Goal: Communication & Community: Answer question/provide support

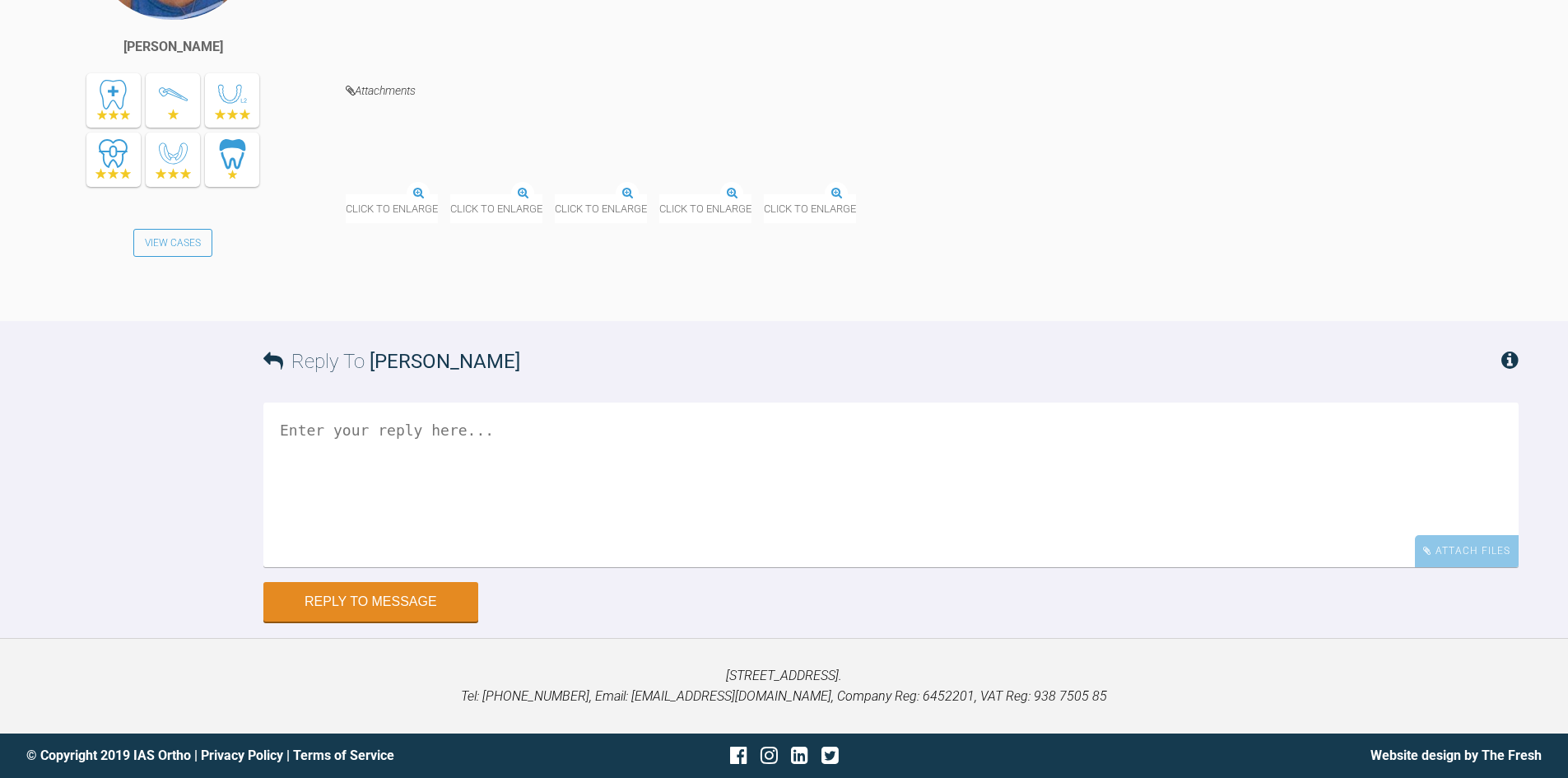
scroll to position [19344, 0]
click at [364, 566] on textarea at bounding box center [892, 484] width 1256 height 165
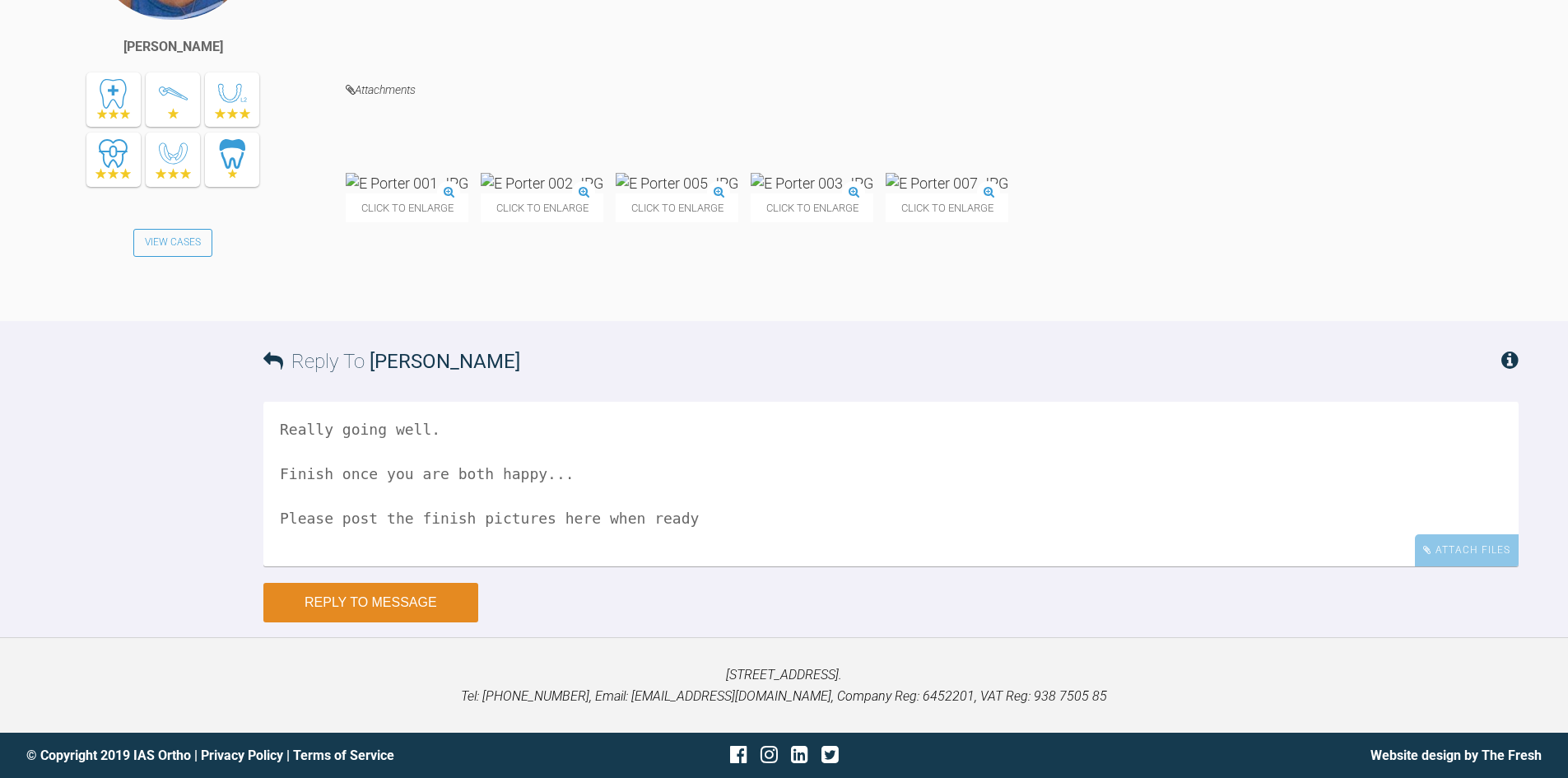
type textarea "Really going well. Finish once you are both happy... Please post the finish pic…"
click at [349, 622] on button "Reply to Message" at bounding box center [371, 602] width 215 height 39
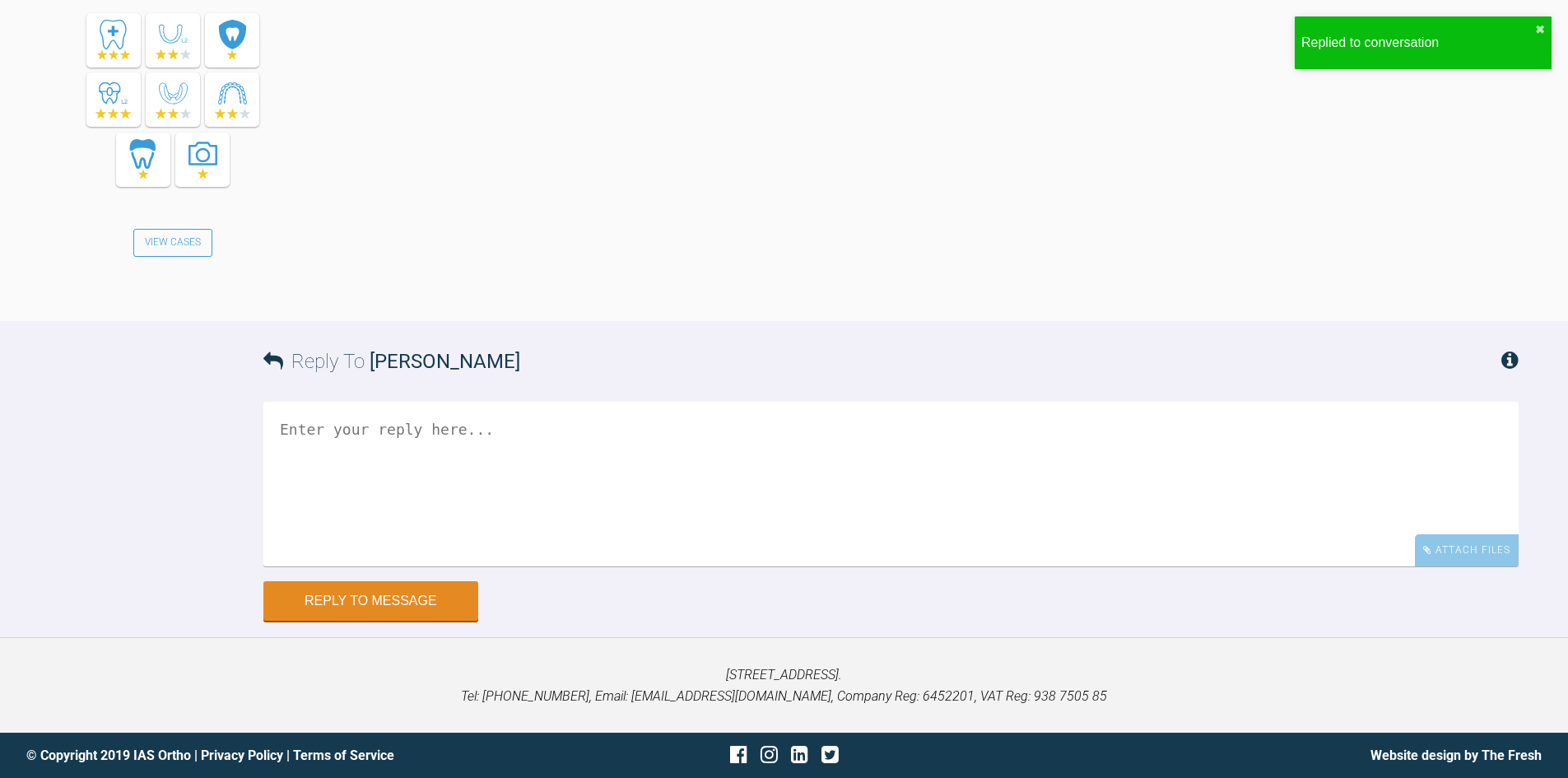
scroll to position [20124, 0]
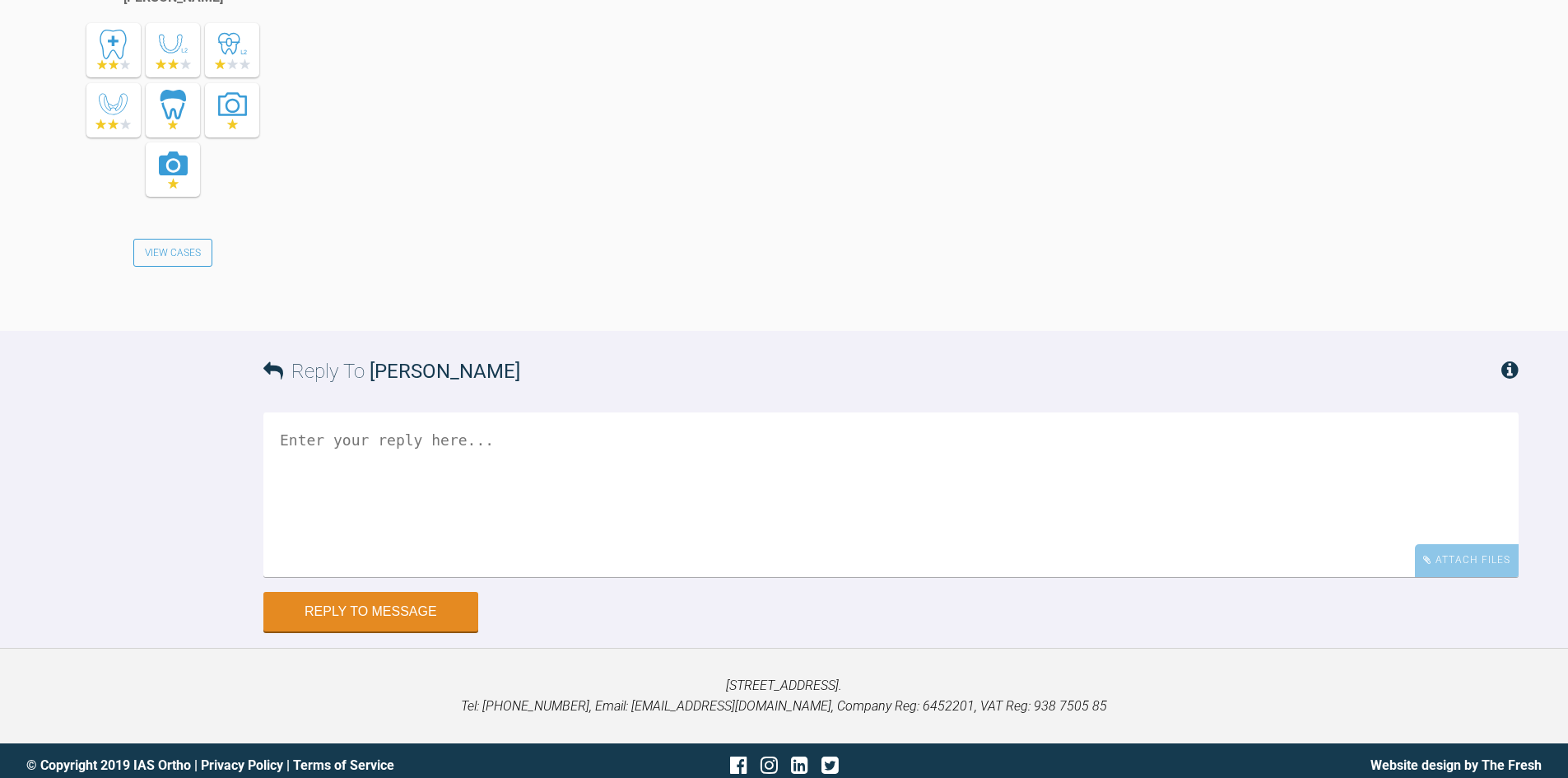
scroll to position [7496, 0]
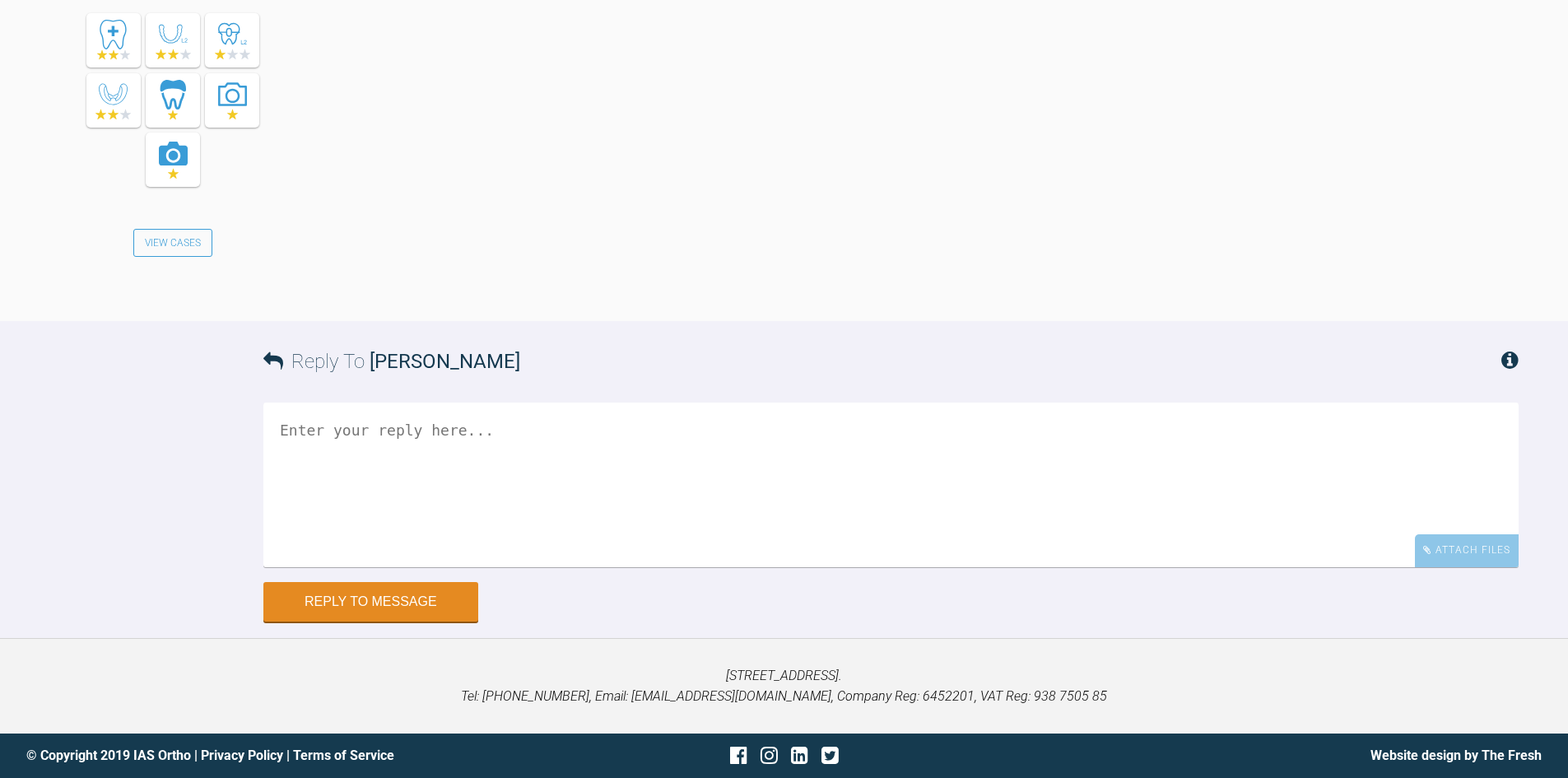
click at [392, 567] on textarea at bounding box center [892, 485] width 1256 height 165
type textarea "Yes please do..."
click at [407, 606] on button "Reply to Message" at bounding box center [371, 603] width 215 height 39
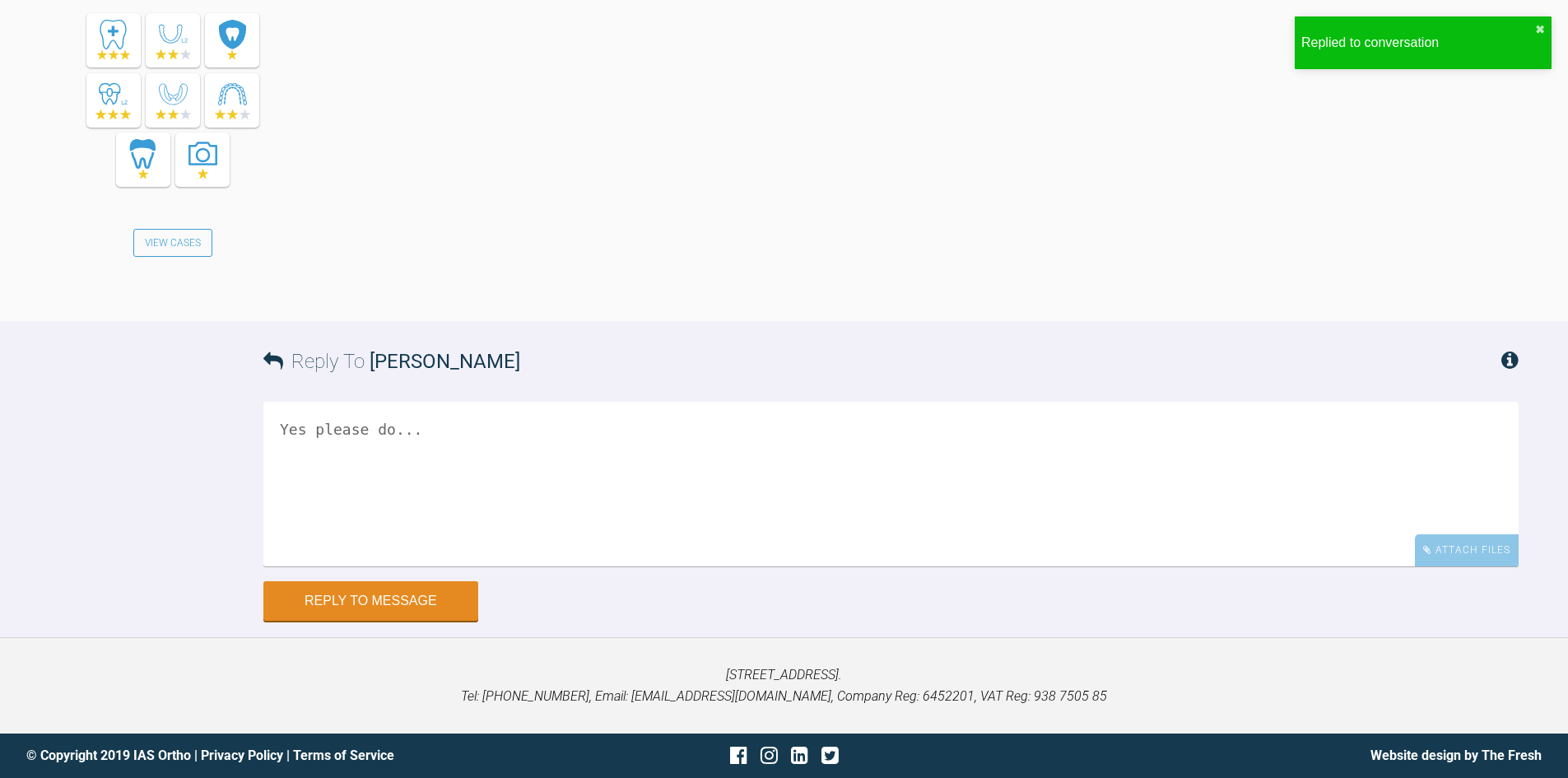
scroll to position [8384, 0]
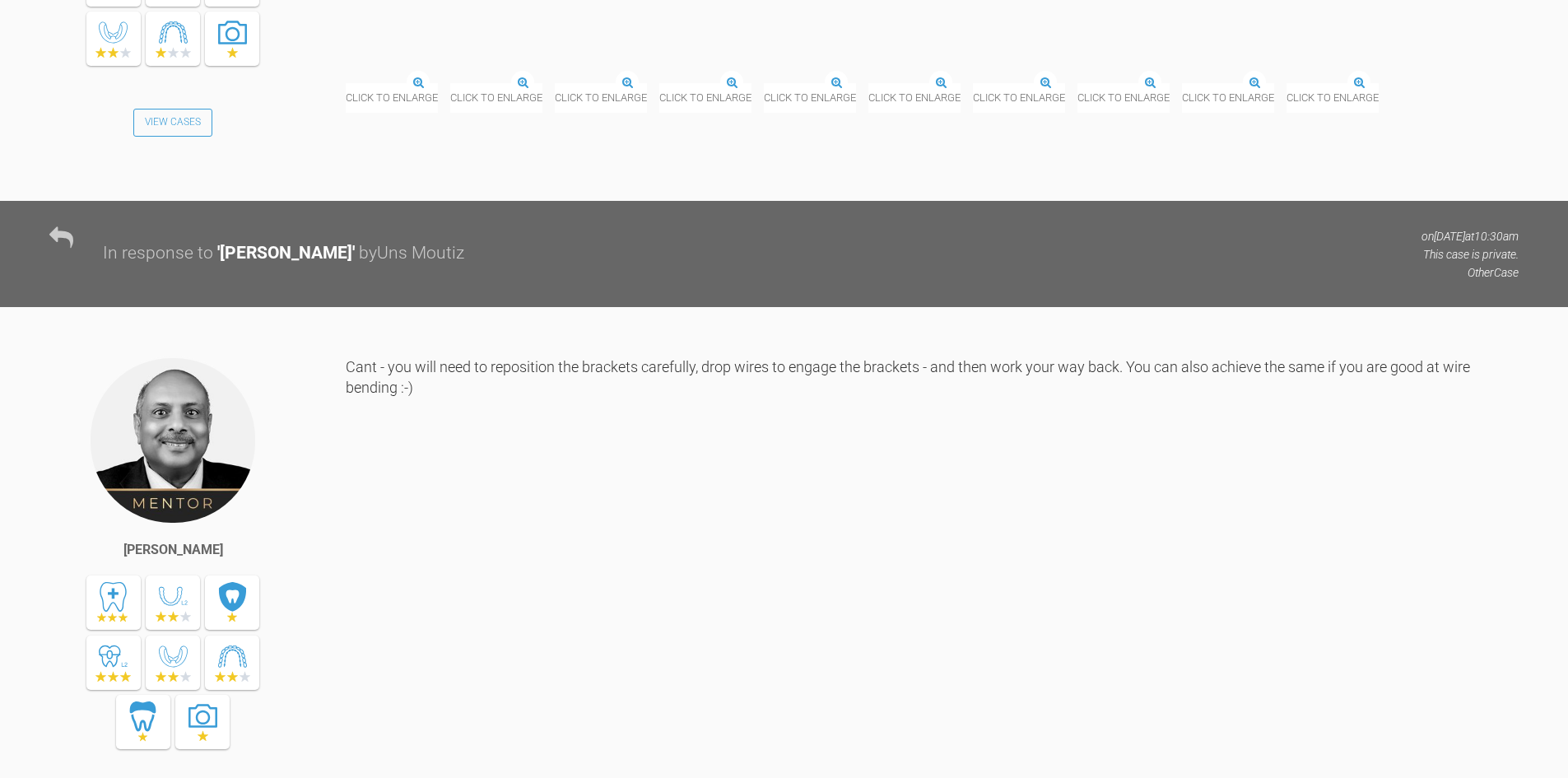
scroll to position [10530, 0]
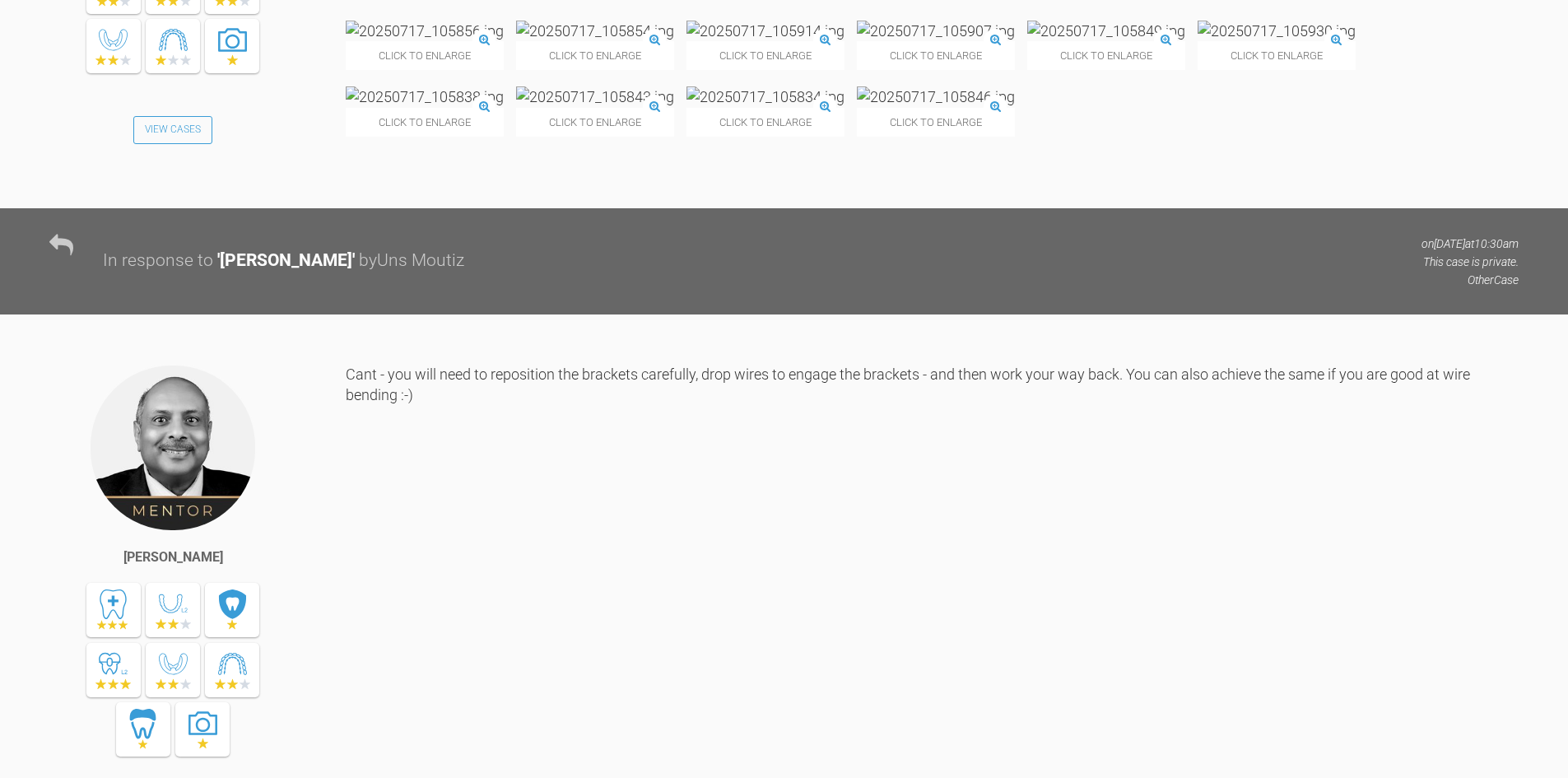
click at [612, 107] on img at bounding box center [595, 96] width 158 height 21
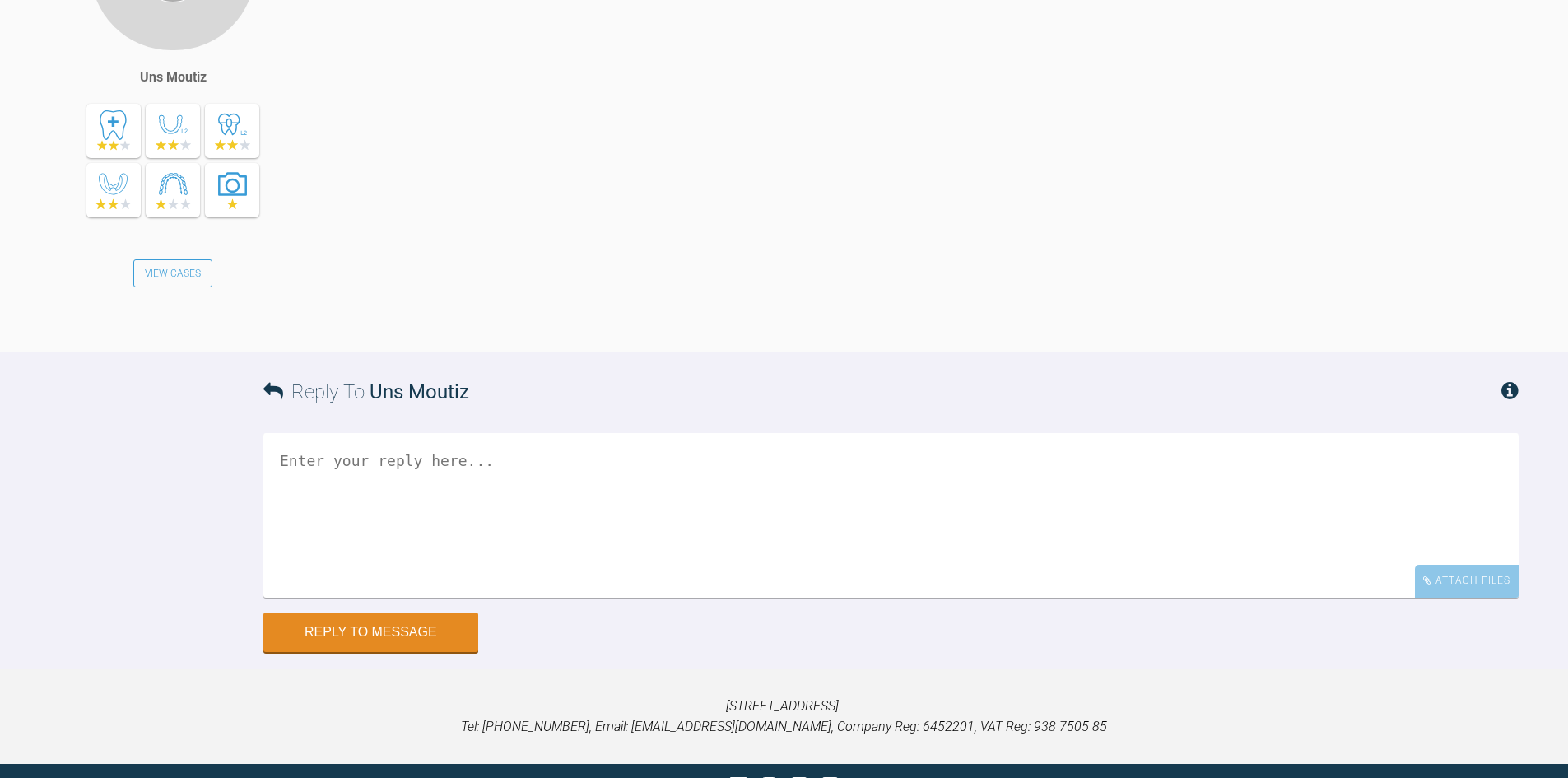
scroll to position [13022, 0]
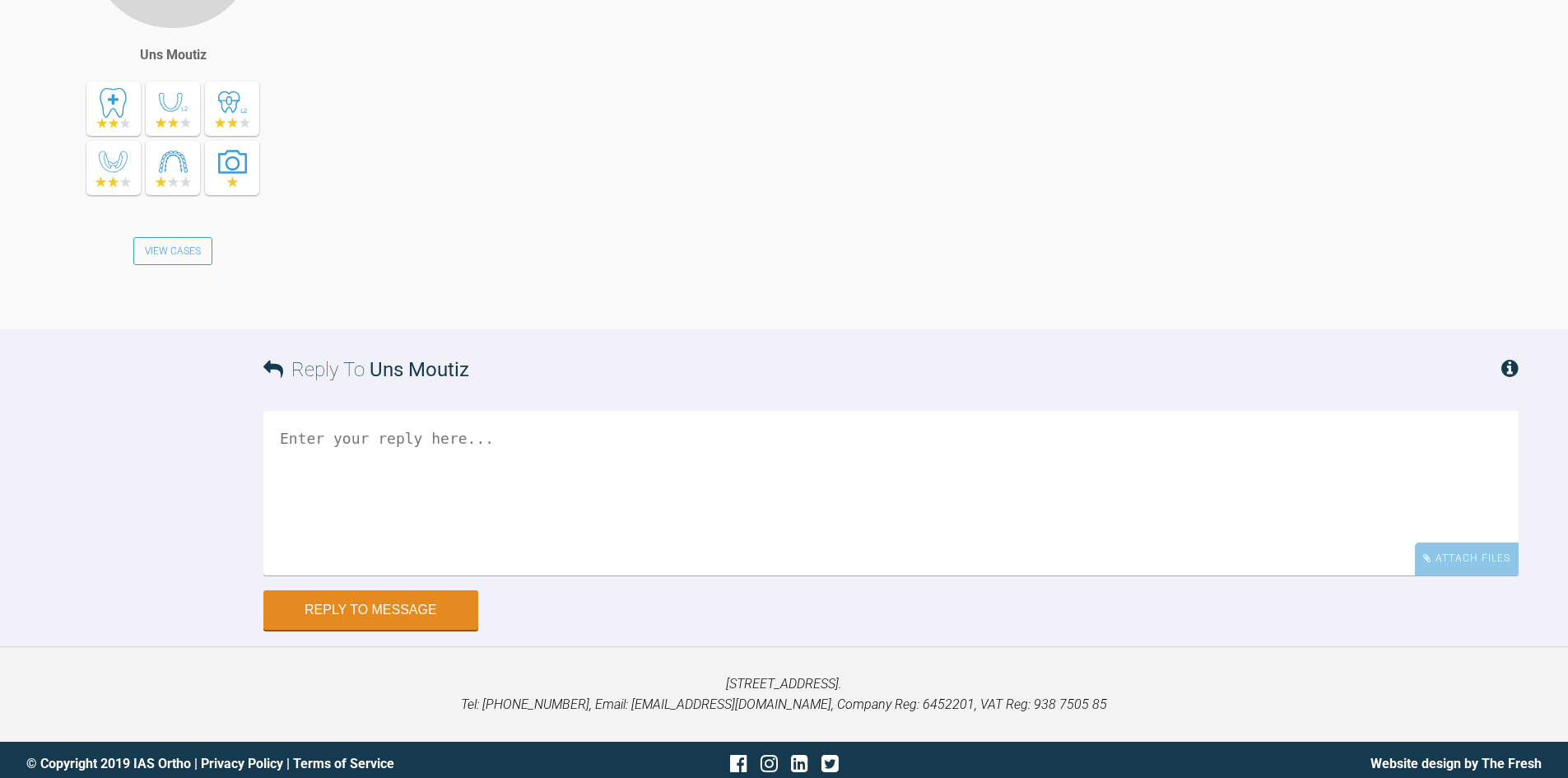
click at [417, 441] on textarea at bounding box center [892, 493] width 1256 height 165
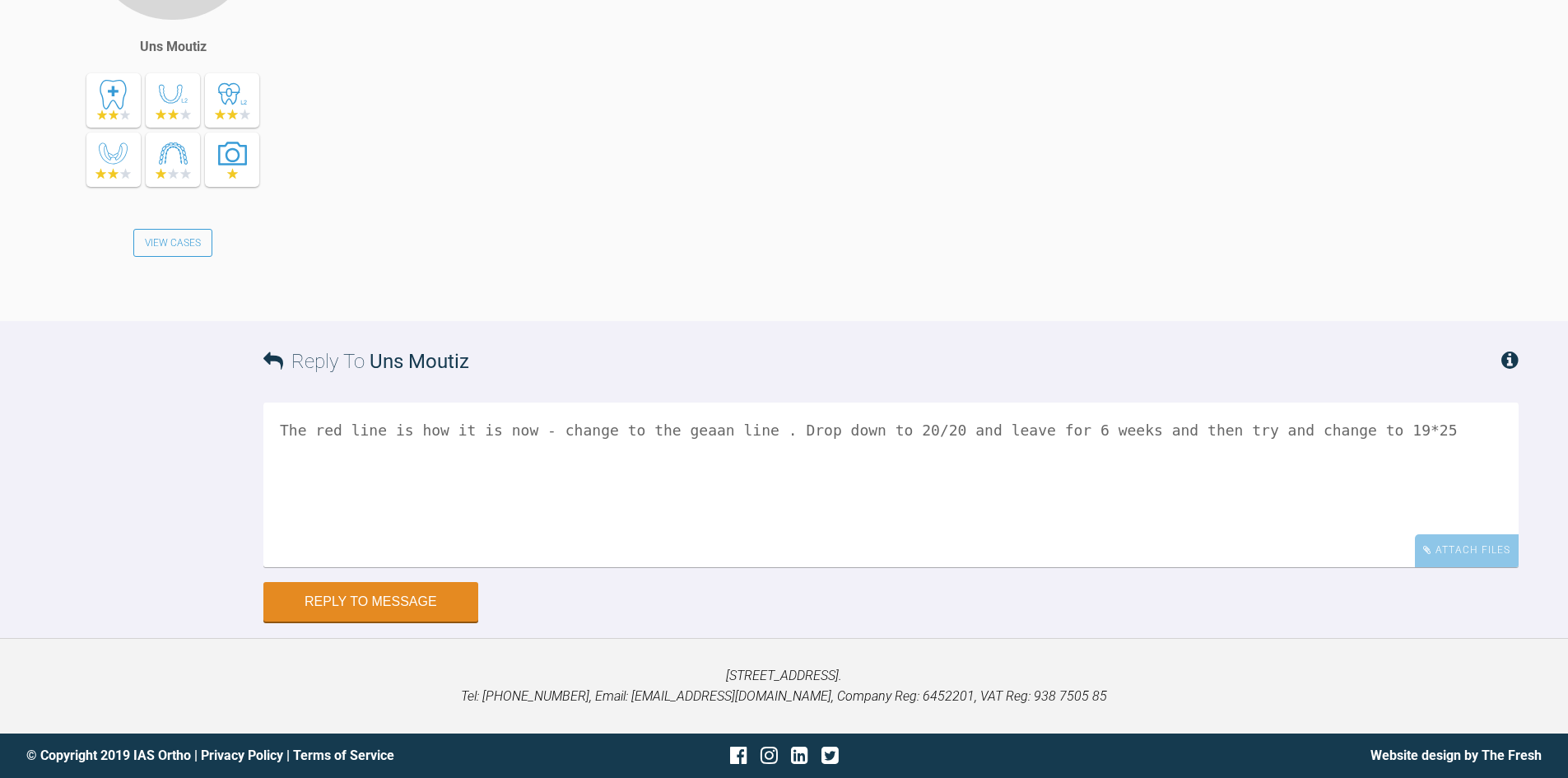
scroll to position [13268, 0]
type textarea "The red line is how it is now - change to the geaan line . Drop down to 20/20 a…"
click at [1498, 566] on div "Attach Files" at bounding box center [1467, 550] width 104 height 32
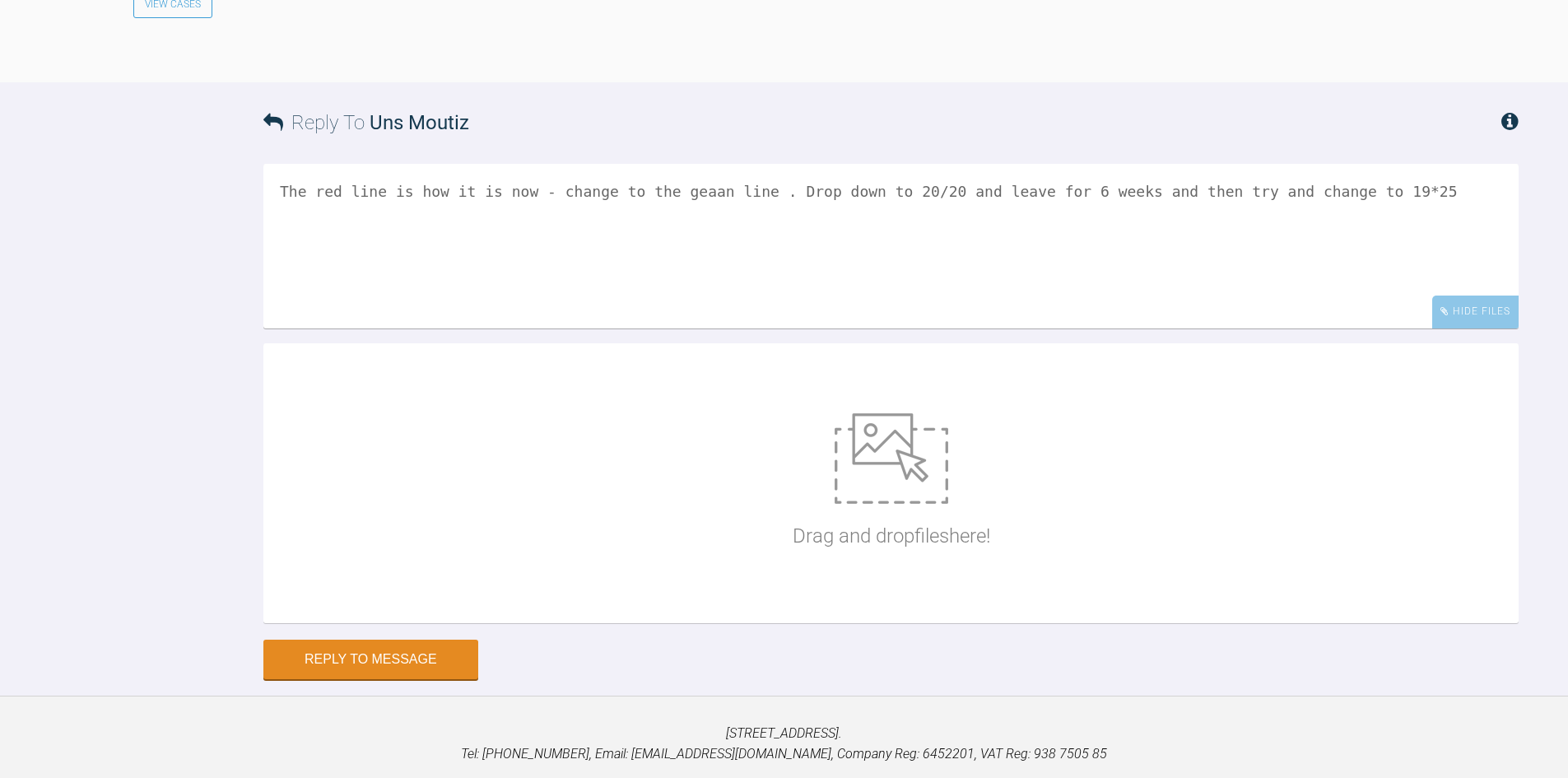
click at [892, 504] on img at bounding box center [892, 458] width 114 height 90
type input "C:\fakepath\UM2.jpg"
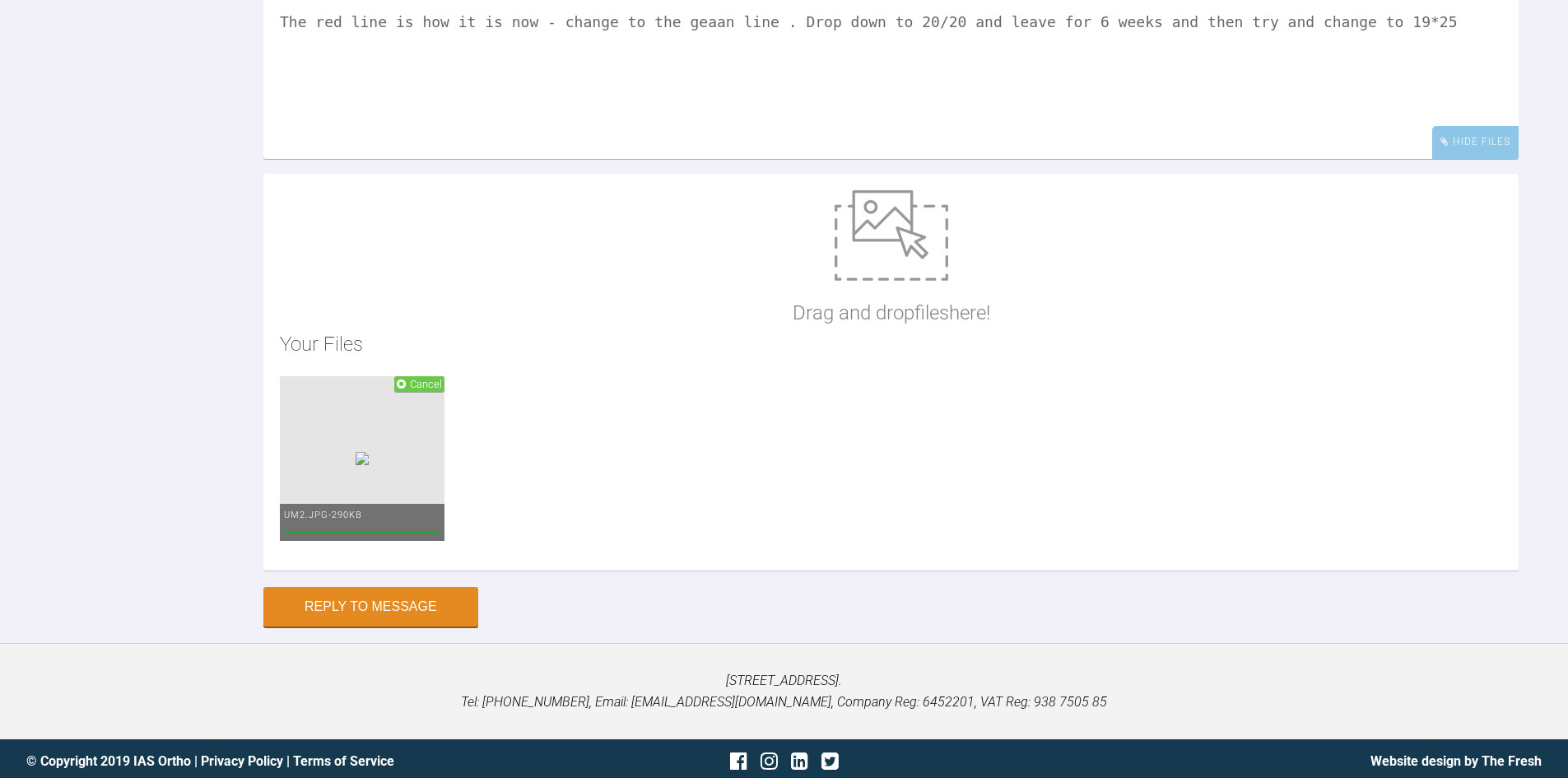
scroll to position [13719, 0]
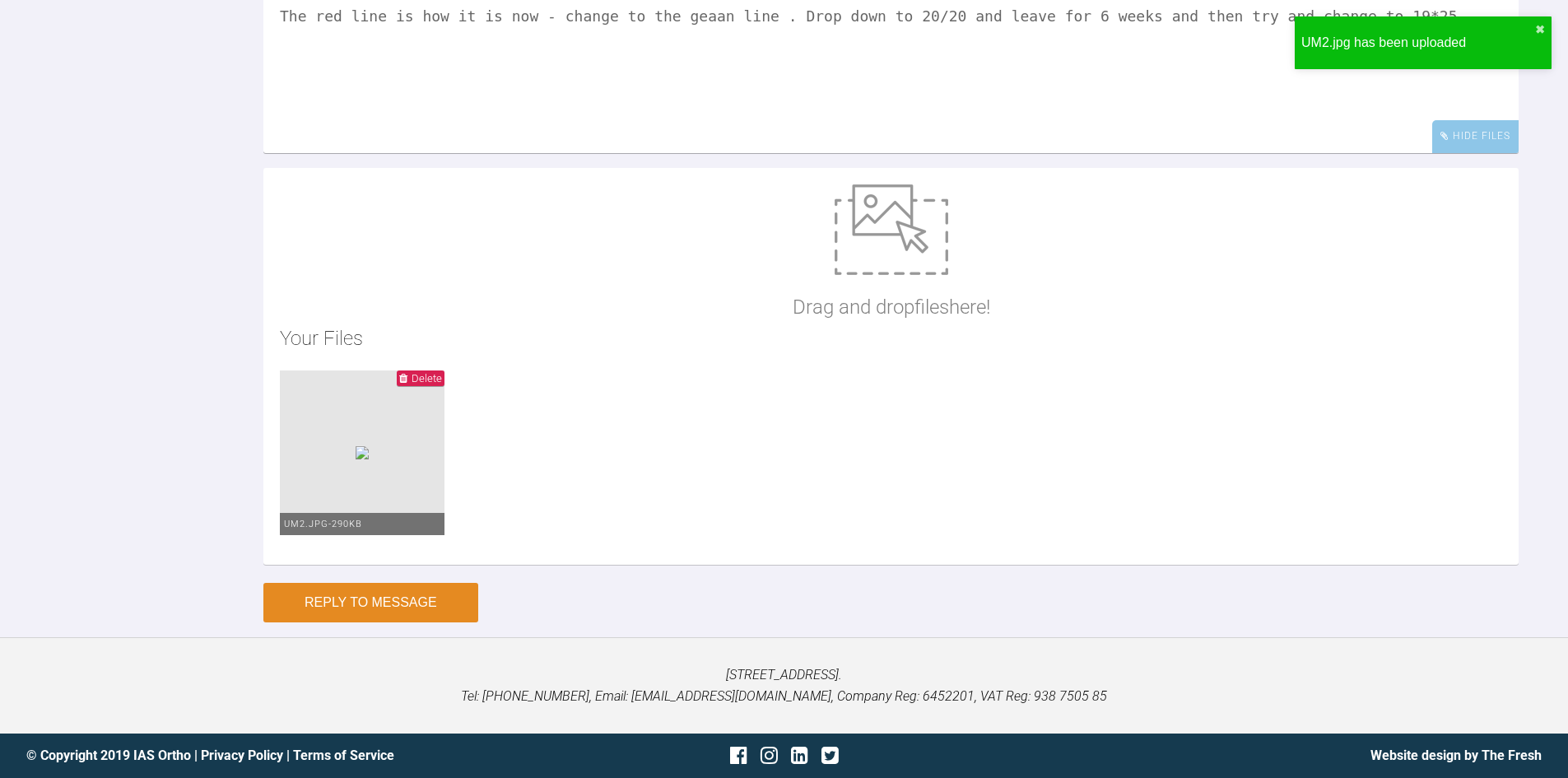
click at [391, 611] on button "Reply to Message" at bounding box center [371, 602] width 215 height 39
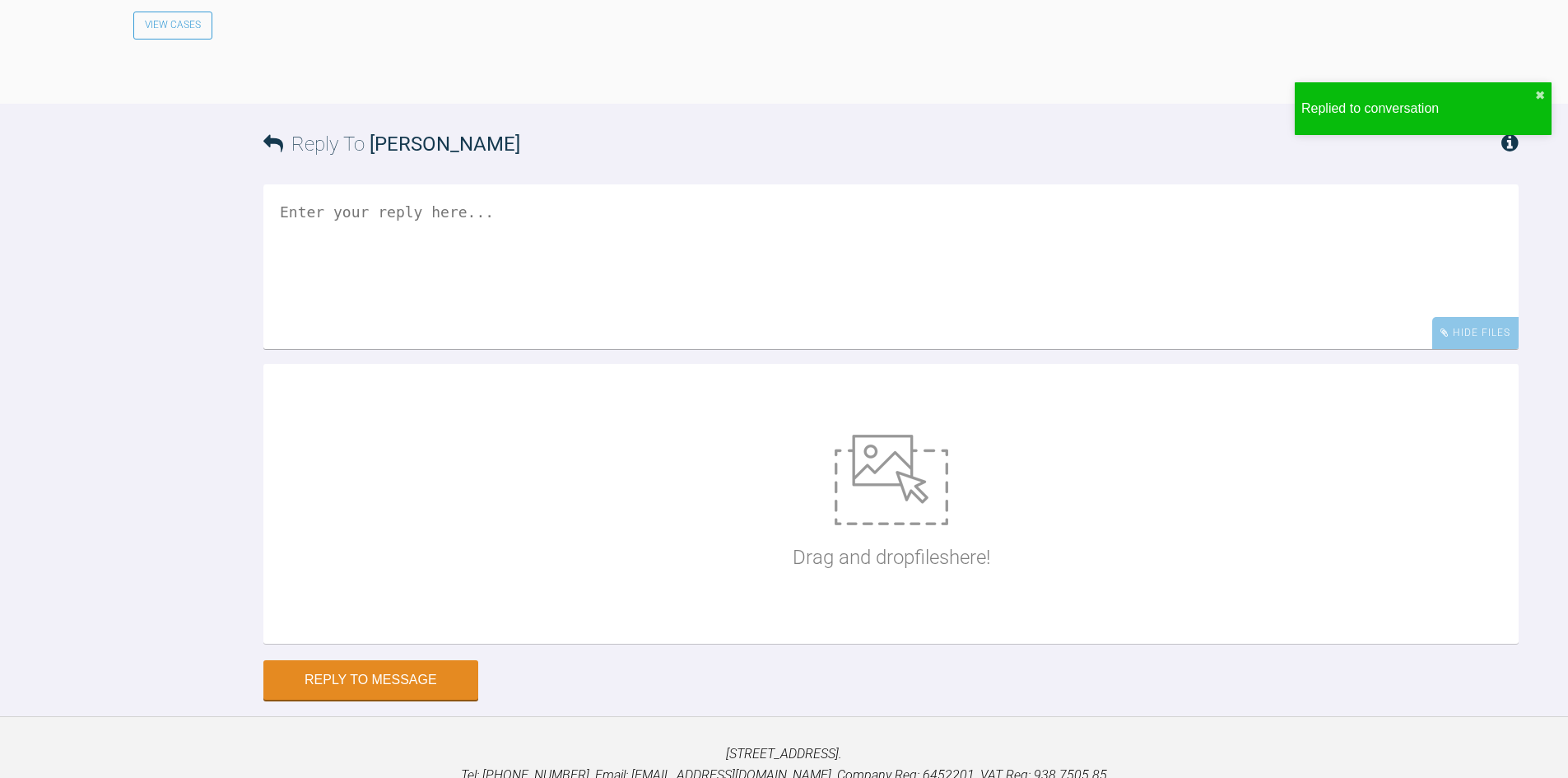
scroll to position [13933, 0]
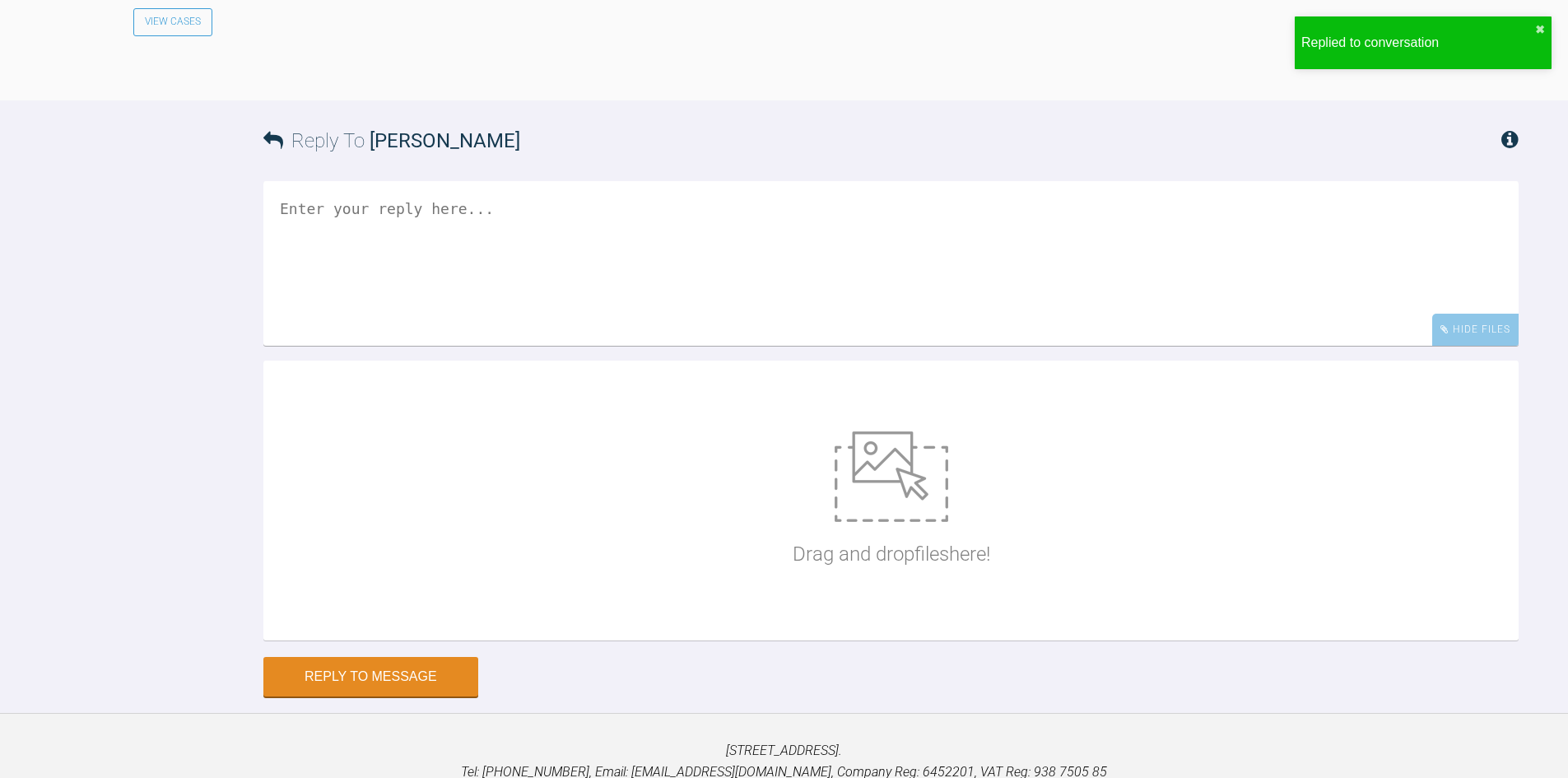
click at [390, 345] on textarea at bounding box center [892, 264] width 1256 height 165
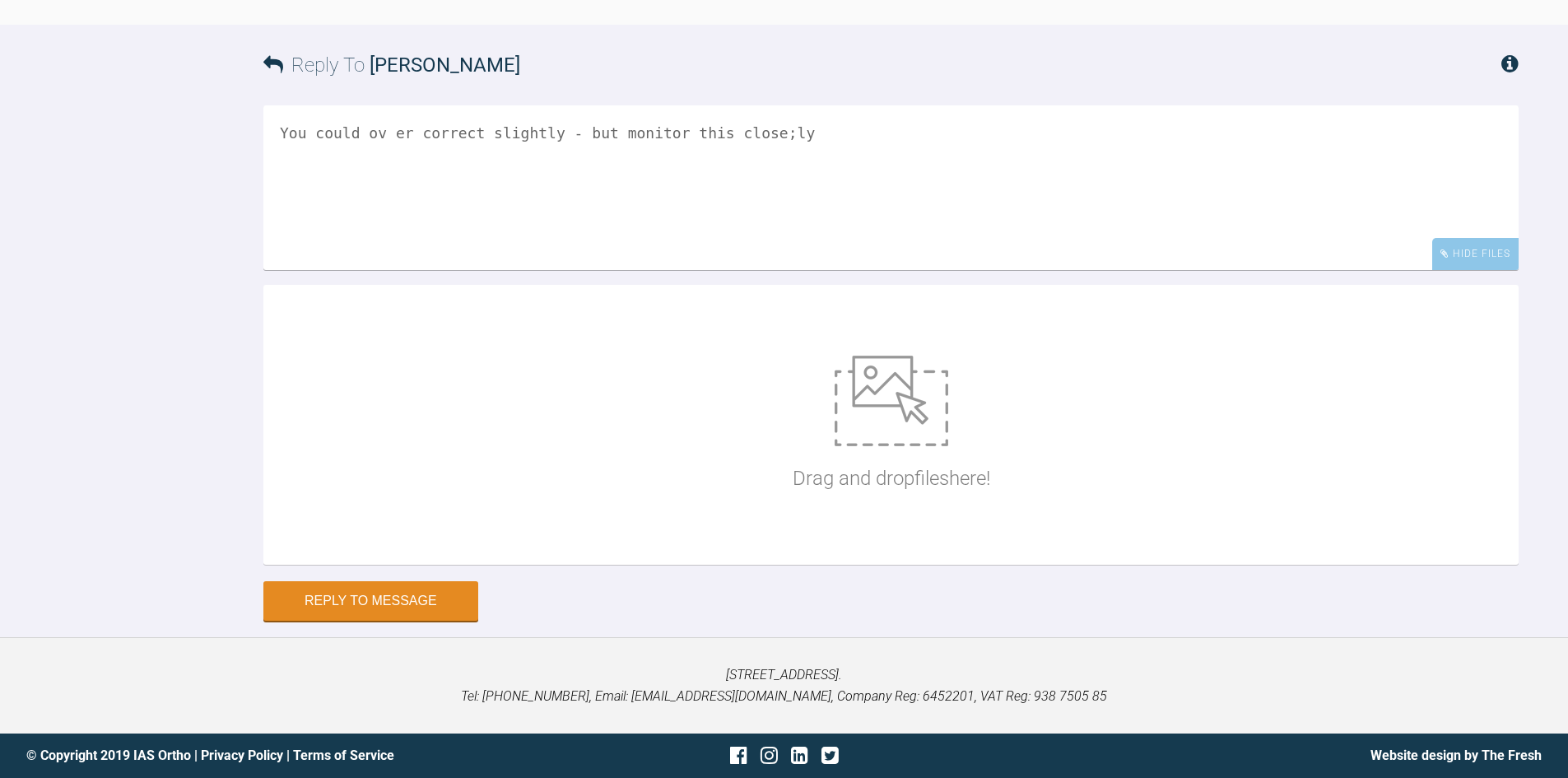
scroll to position [14285, 0]
type textarea "You could ov er correct slightly - but monitor this close;ly"
click at [455, 611] on button "Reply to Message" at bounding box center [371, 602] width 215 height 39
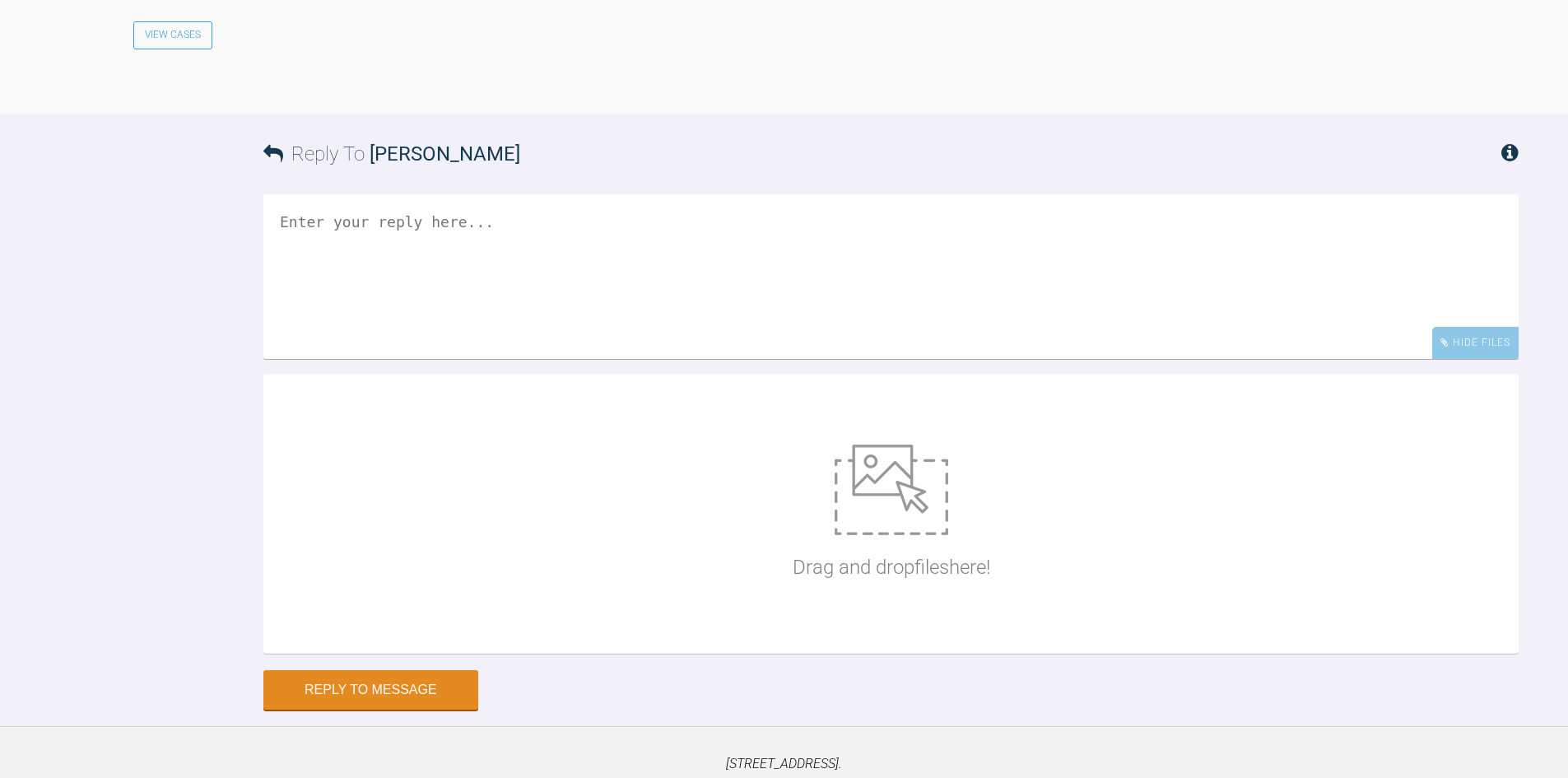
scroll to position [14617, 0]
